Goal: Transaction & Acquisition: Purchase product/service

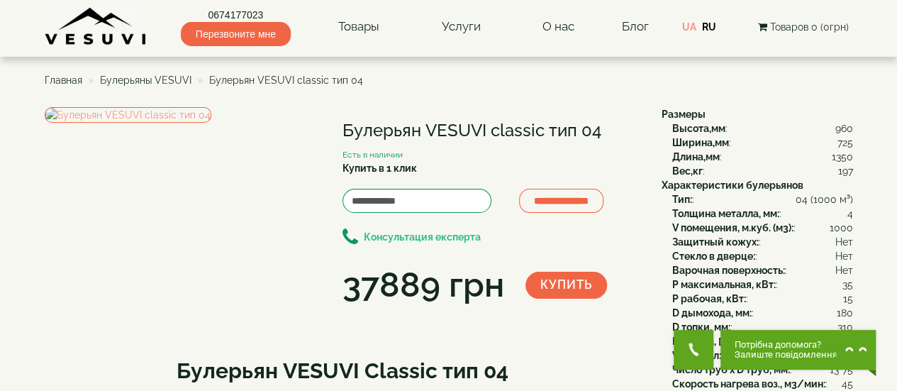
click at [414, 237] on b "Консультация експерта" at bounding box center [422, 236] width 117 height 11
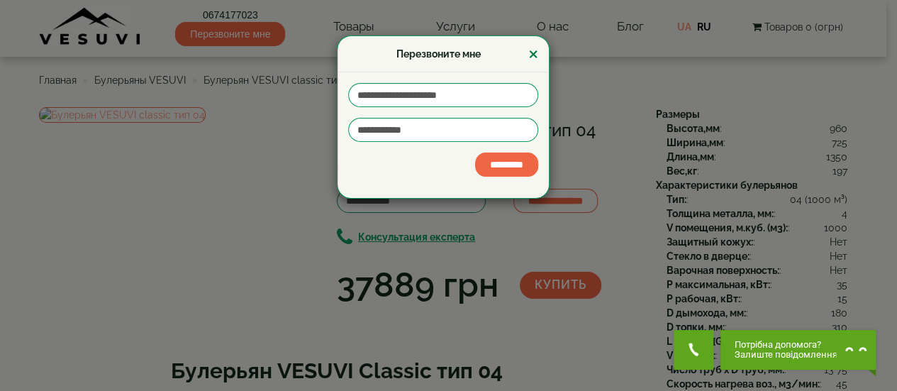
click at [533, 53] on button "×" at bounding box center [534, 54] width 10 height 18
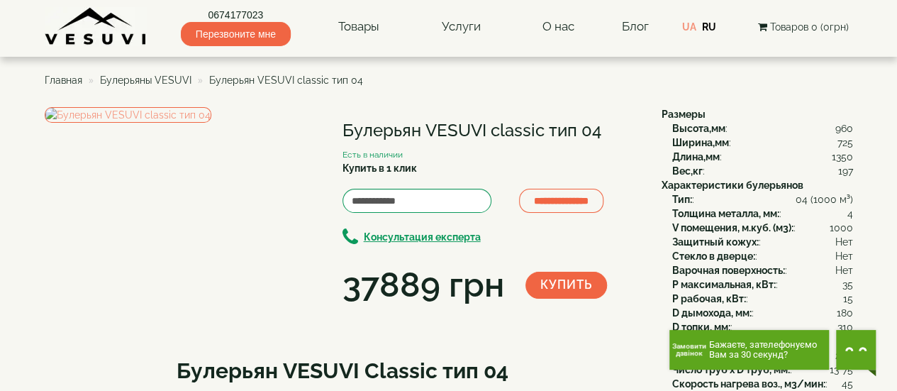
click at [699, 349] on span "Замовити дзвінок" at bounding box center [690, 350] width 34 height 14
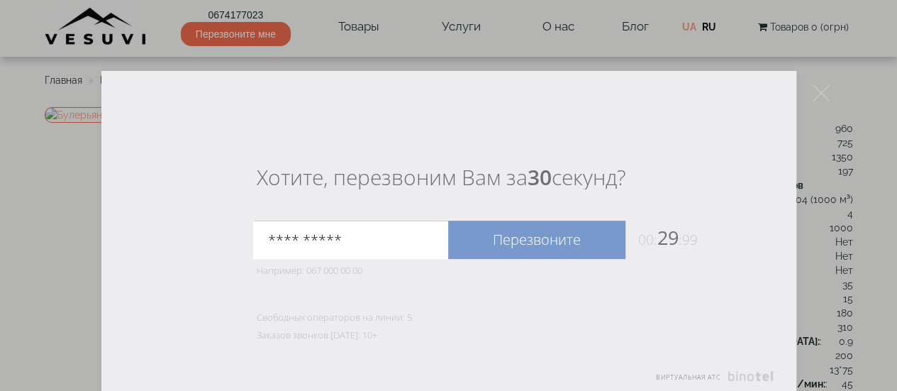
type input "**********"
click at [567, 238] on link "Перезвоните" at bounding box center [536, 240] width 177 height 38
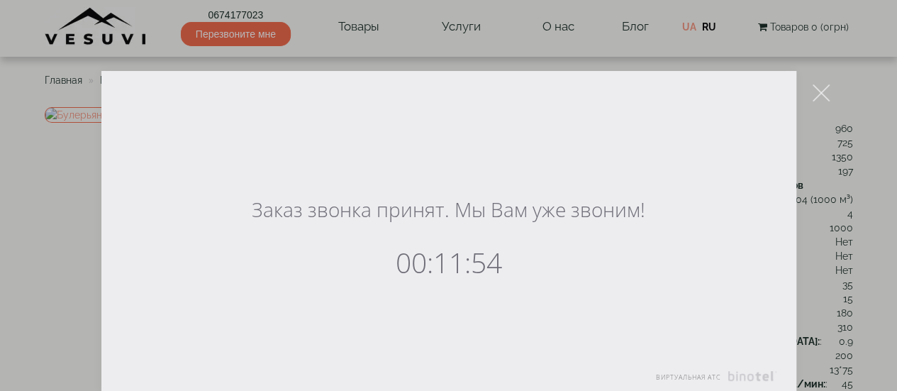
click at [822, 89] on icon at bounding box center [821, 92] width 17 height 17
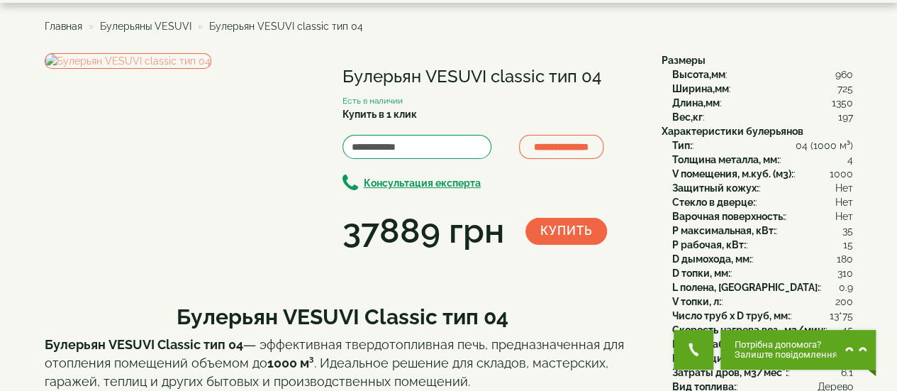
scroll to position [57, 0]
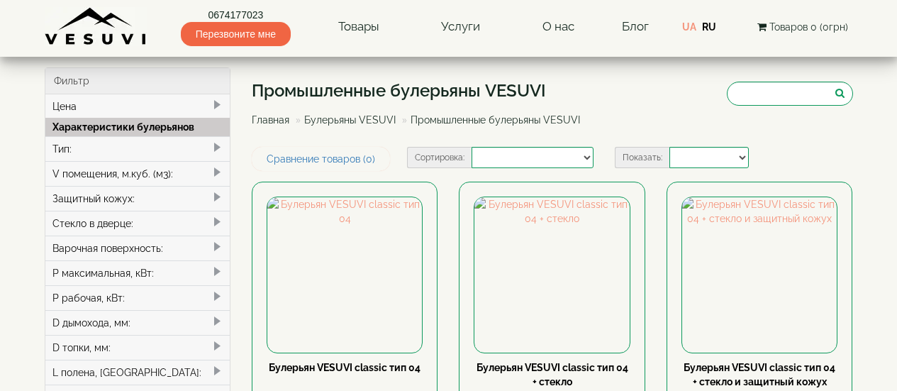
select select
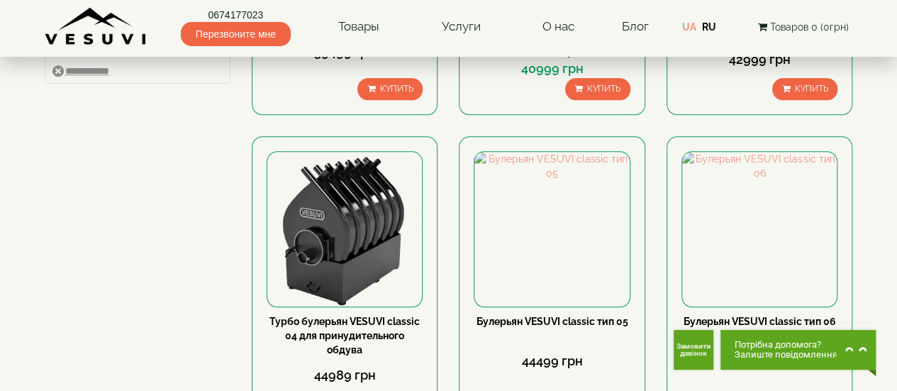
scroll to position [650, 0]
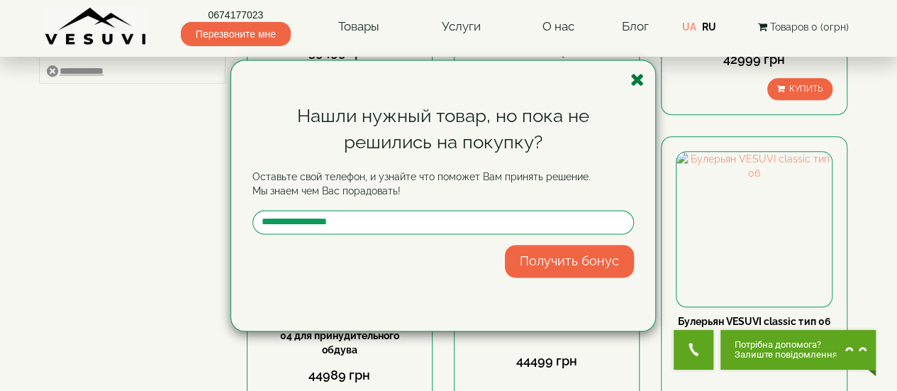
click at [640, 82] on icon "button" at bounding box center [638, 80] width 14 height 18
